Goal: Information Seeking & Learning: Learn about a topic

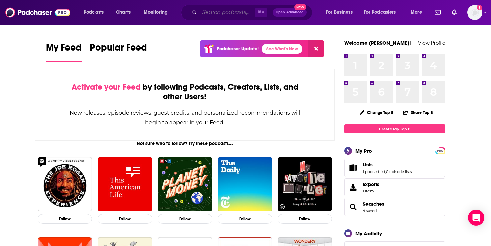
click at [229, 7] on input "Search podcasts, credits, & more..." at bounding box center [226, 12] width 55 height 11
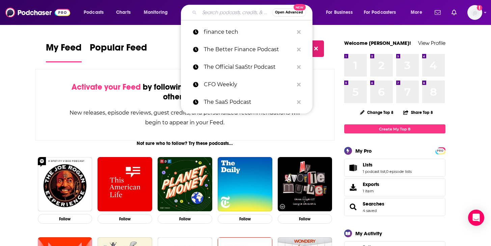
paste input "AI in Financial Services Podcast"
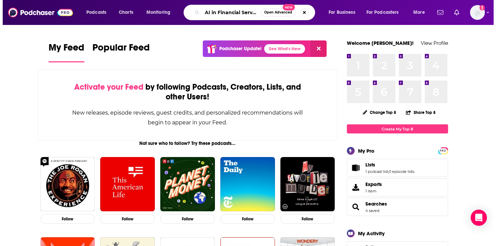
scroll to position [0, 25]
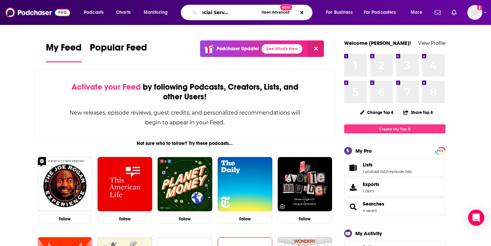
type input "AI in Financial Services Podcast"
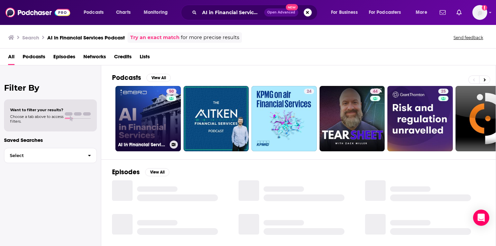
click at [167, 116] on div "50" at bounding box center [172, 115] width 12 height 52
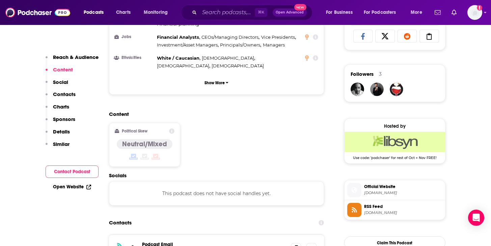
scroll to position [461, 0]
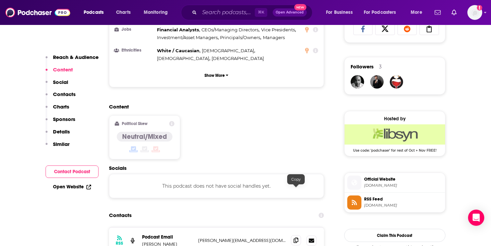
click at [299, 235] on span at bounding box center [296, 240] width 10 height 10
